Goal: Task Accomplishment & Management: Use online tool/utility

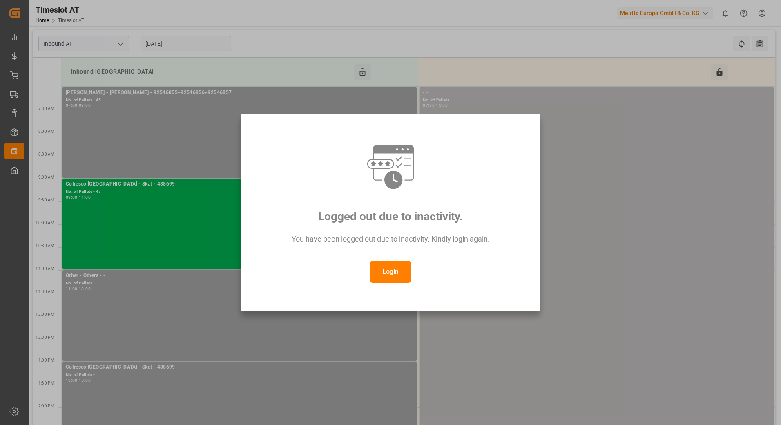
click at [409, 272] on button "Login" at bounding box center [390, 272] width 41 height 22
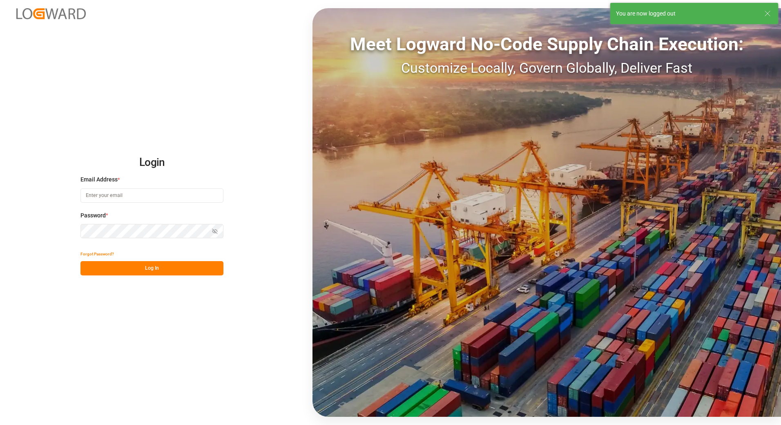
type input "[PERSON_NAME][EMAIL_ADDRESS][PERSON_NAME][DOMAIN_NAME]"
drag, startPoint x: 216, startPoint y: 260, endPoint x: 215, endPoint y: 265, distance: 5.5
click at [216, 261] on div "Forgot Password? Log In" at bounding box center [152, 261] width 143 height 29
click at [213, 269] on button "Log In" at bounding box center [152, 268] width 143 height 14
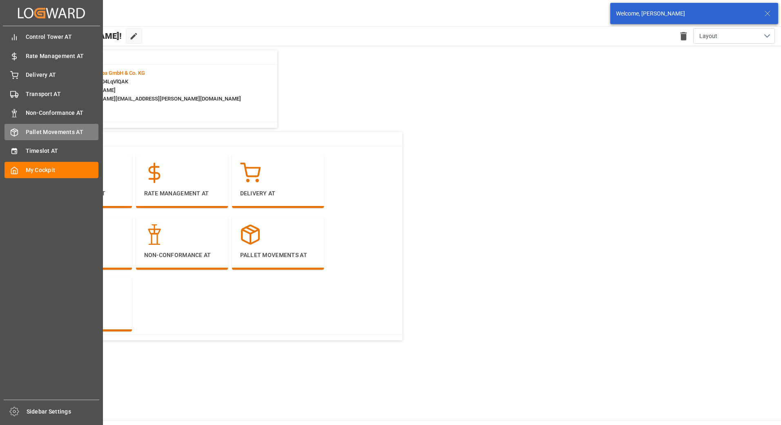
click at [14, 132] on line at bounding box center [14, 134] width 0 height 4
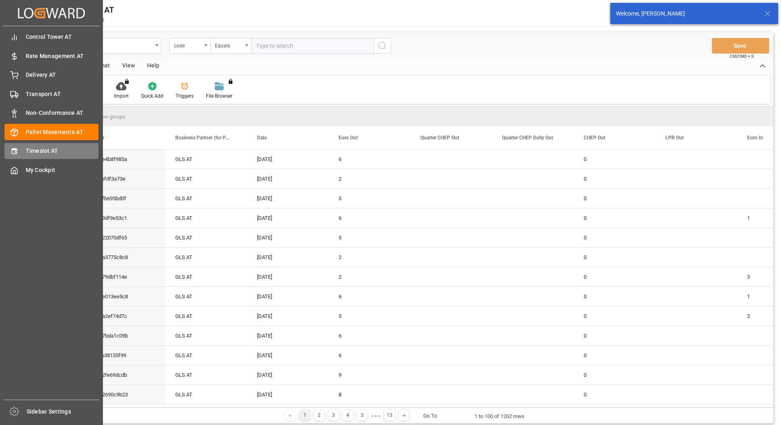
click at [41, 151] on span "Timeslot AT" at bounding box center [62, 151] width 73 height 9
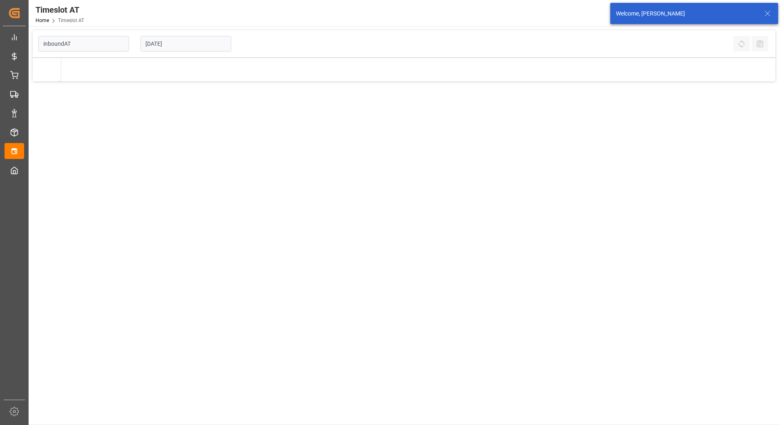
type input "Inbound AT"
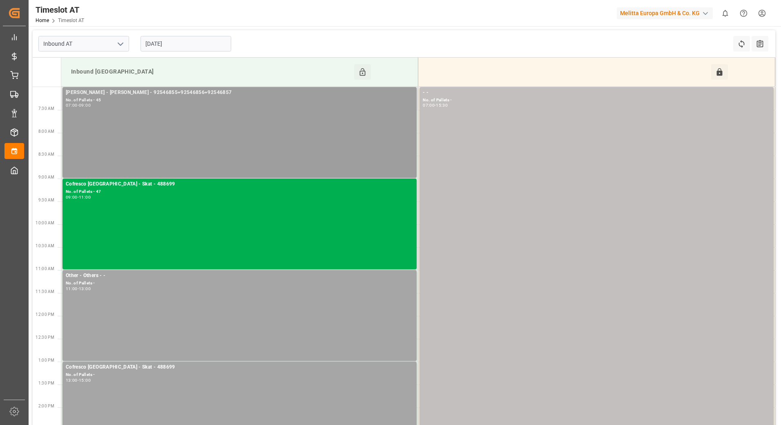
click at [199, 143] on div "[PERSON_NAME] - [PERSON_NAME] - 92546855+92546856+92546857 No. of Pallets - 45 …" at bounding box center [240, 132] width 348 height 87
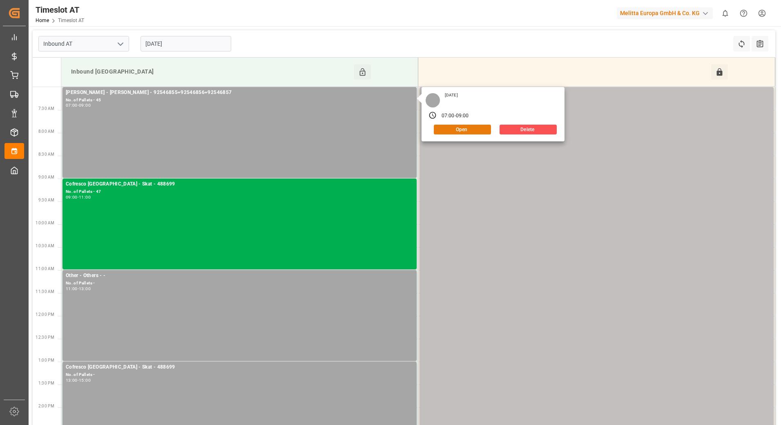
click at [480, 131] on button "Open" at bounding box center [462, 130] width 57 height 10
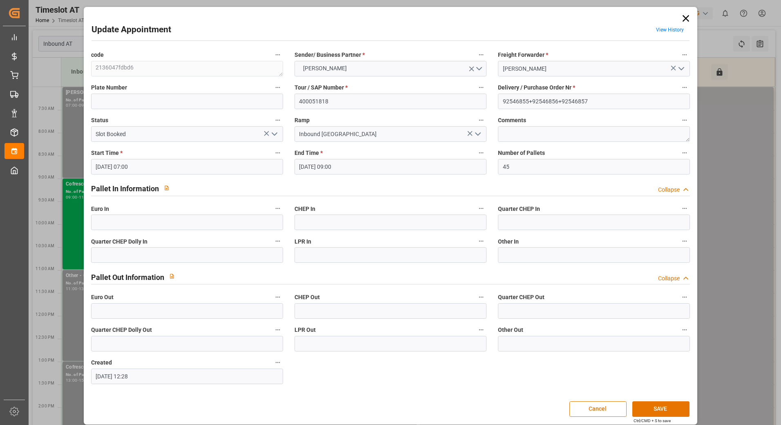
click at [272, 133] on polyline "open menu" at bounding box center [274, 134] width 5 height 2
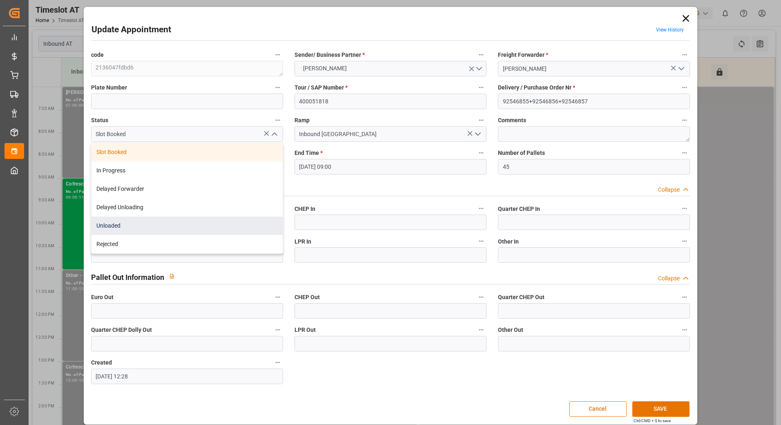
click at [141, 223] on div "Unloaded" at bounding box center [187, 226] width 191 height 18
type input "Unloaded"
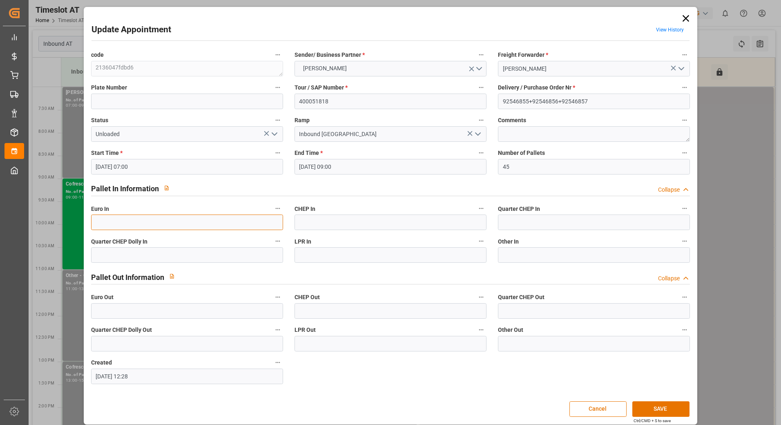
click at [200, 227] on input "text" at bounding box center [187, 223] width 192 height 16
type input "52"
click at [667, 409] on button "SAVE" at bounding box center [661, 409] width 57 height 16
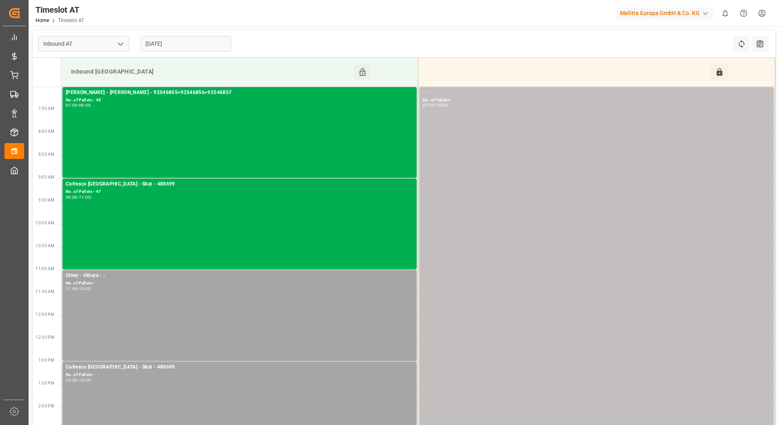
click at [198, 38] on input "[DATE]" at bounding box center [186, 44] width 91 height 16
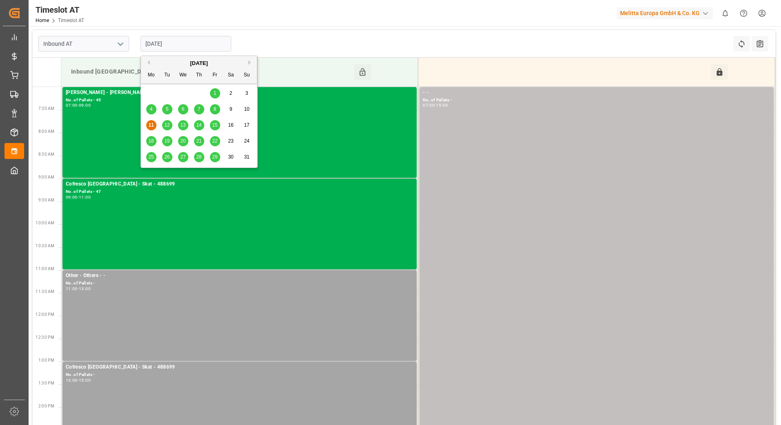
click at [168, 125] on span "12" at bounding box center [166, 125] width 5 height 6
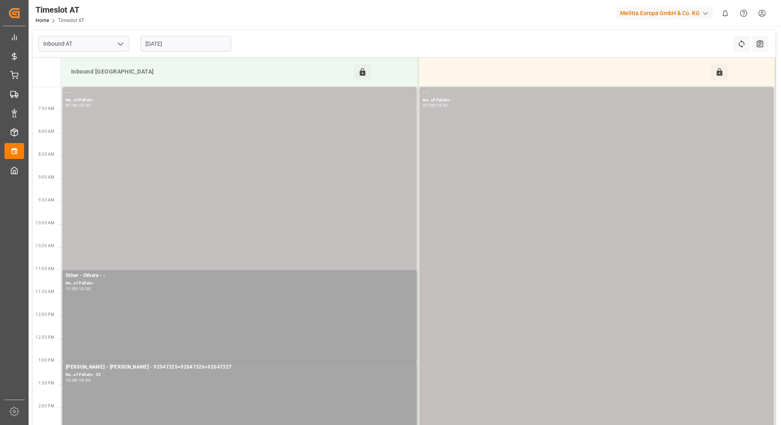
click at [207, 47] on input "[DATE]" at bounding box center [186, 44] width 91 height 16
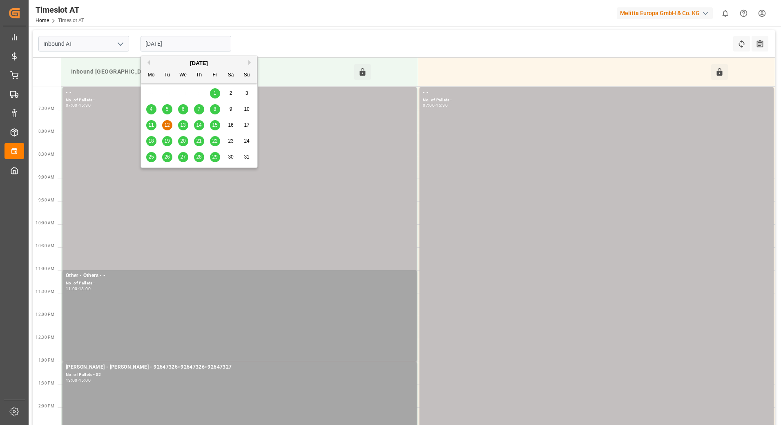
click at [182, 127] on span "13" at bounding box center [182, 125] width 5 height 6
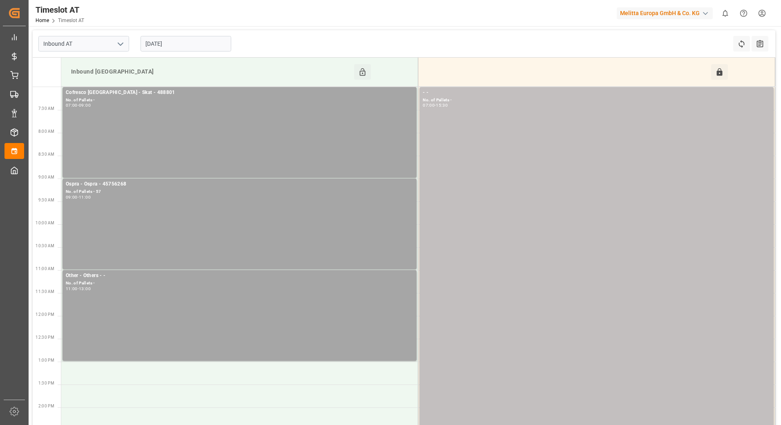
click at [183, 44] on input "[DATE]" at bounding box center [186, 44] width 91 height 16
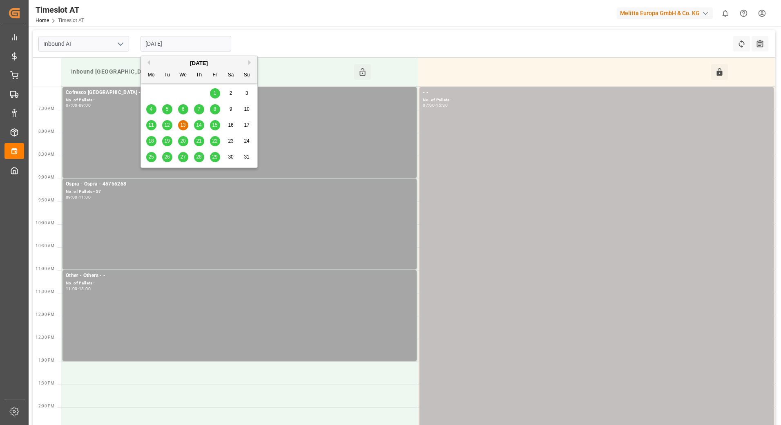
click at [166, 122] on span "12" at bounding box center [166, 125] width 5 height 6
type input "[DATE]"
